Goal: Information Seeking & Learning: Learn about a topic

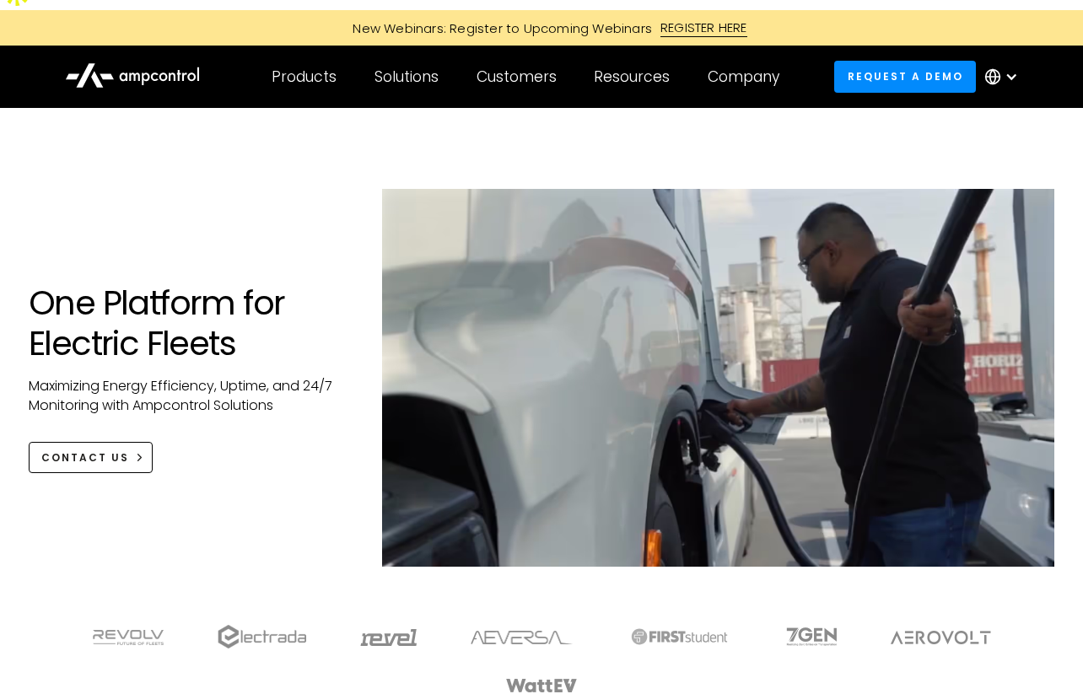
scroll to position [29, 0]
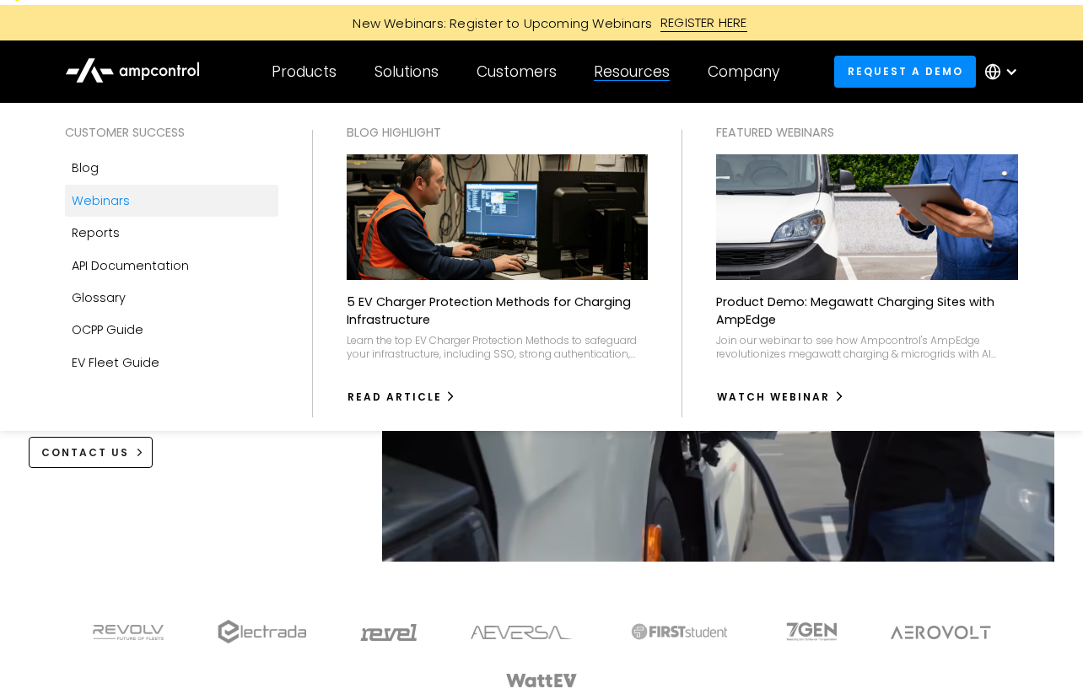
click at [119, 191] on div "Webinars" at bounding box center [101, 200] width 58 height 19
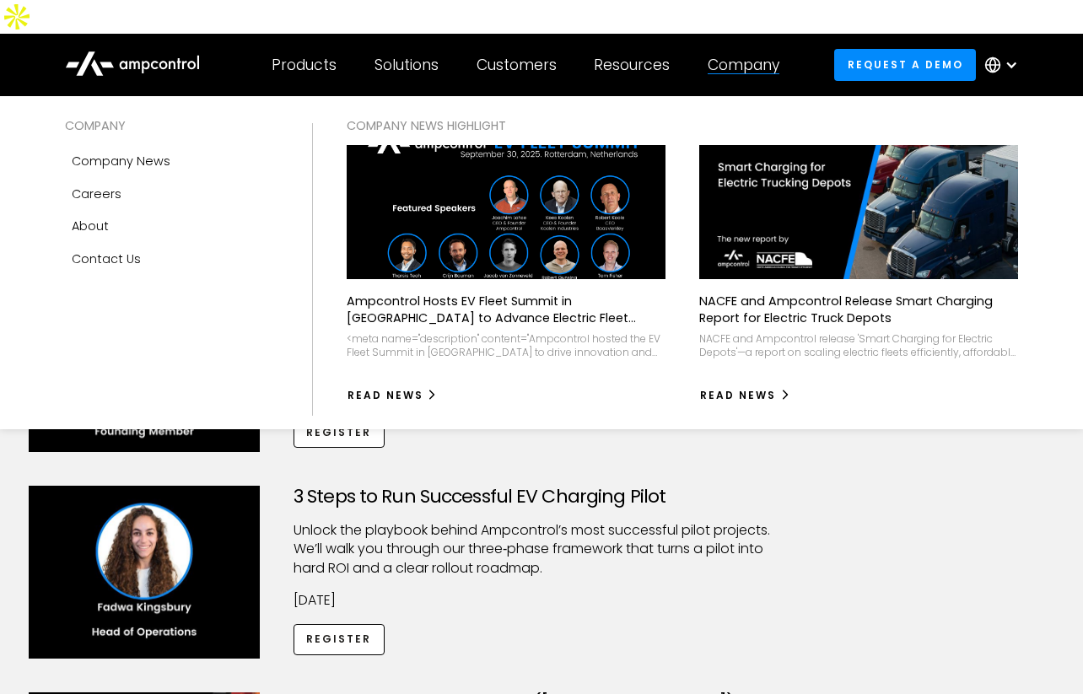
click at [735, 56] on div "Company" at bounding box center [744, 65] width 72 height 19
click at [745, 56] on div "Company" at bounding box center [744, 65] width 72 height 19
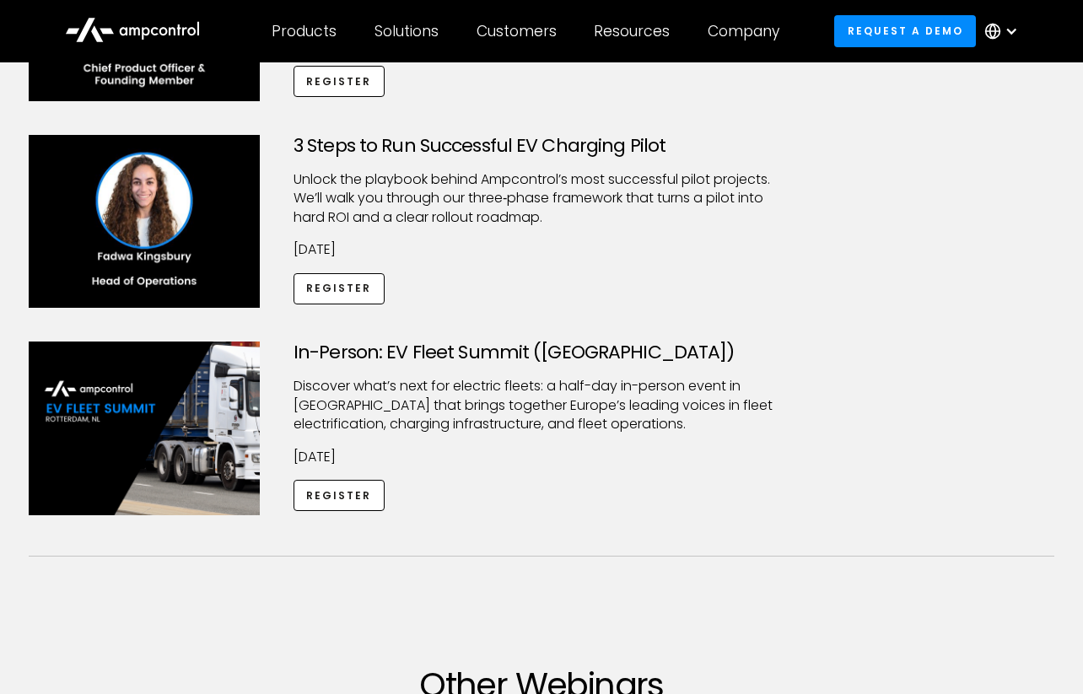
scroll to position [354, 0]
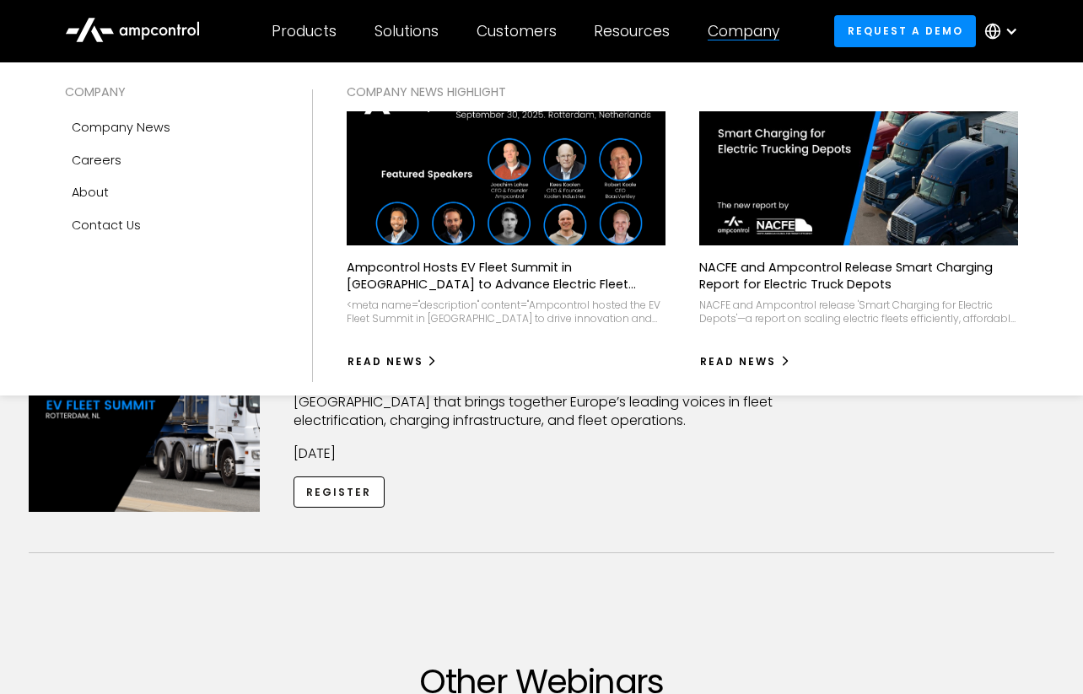
click at [516, 236] on img at bounding box center [506, 178] width 351 height 147
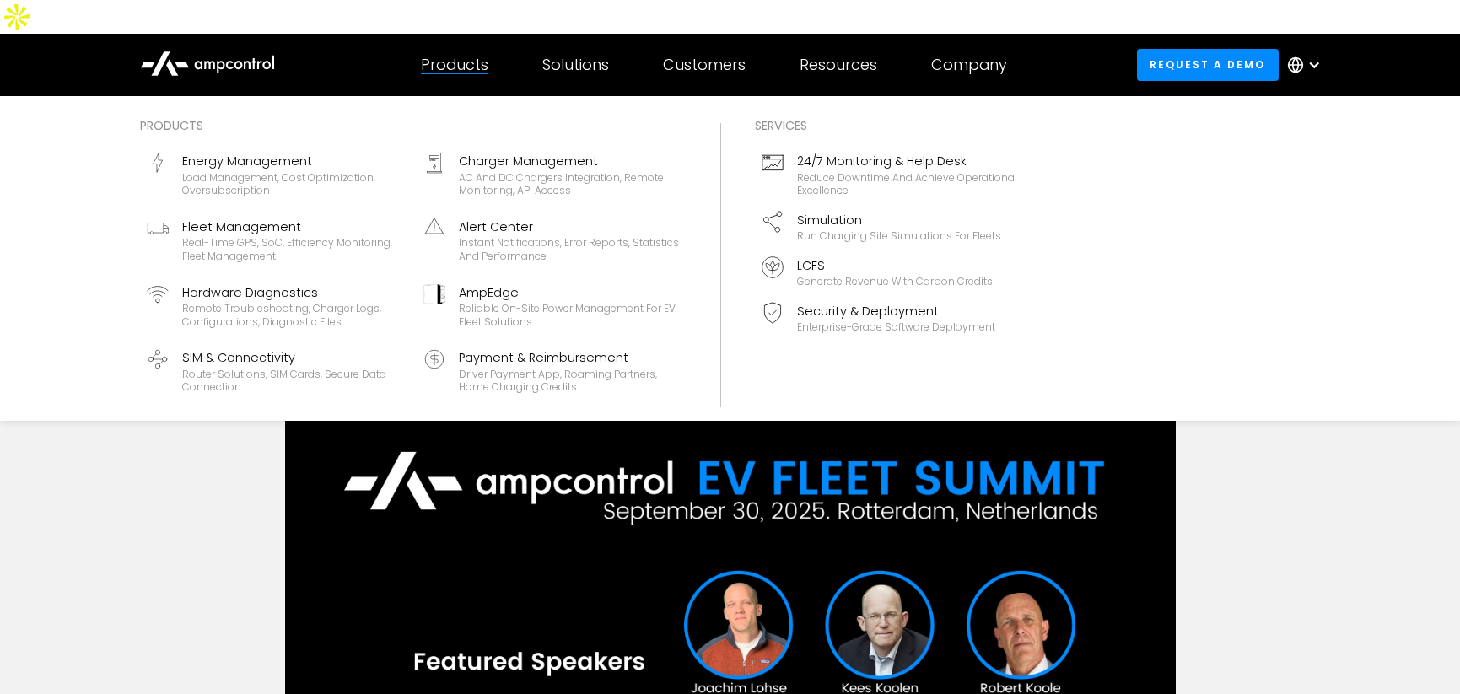
click at [455, 56] on div "Products" at bounding box center [454, 65] width 67 height 19
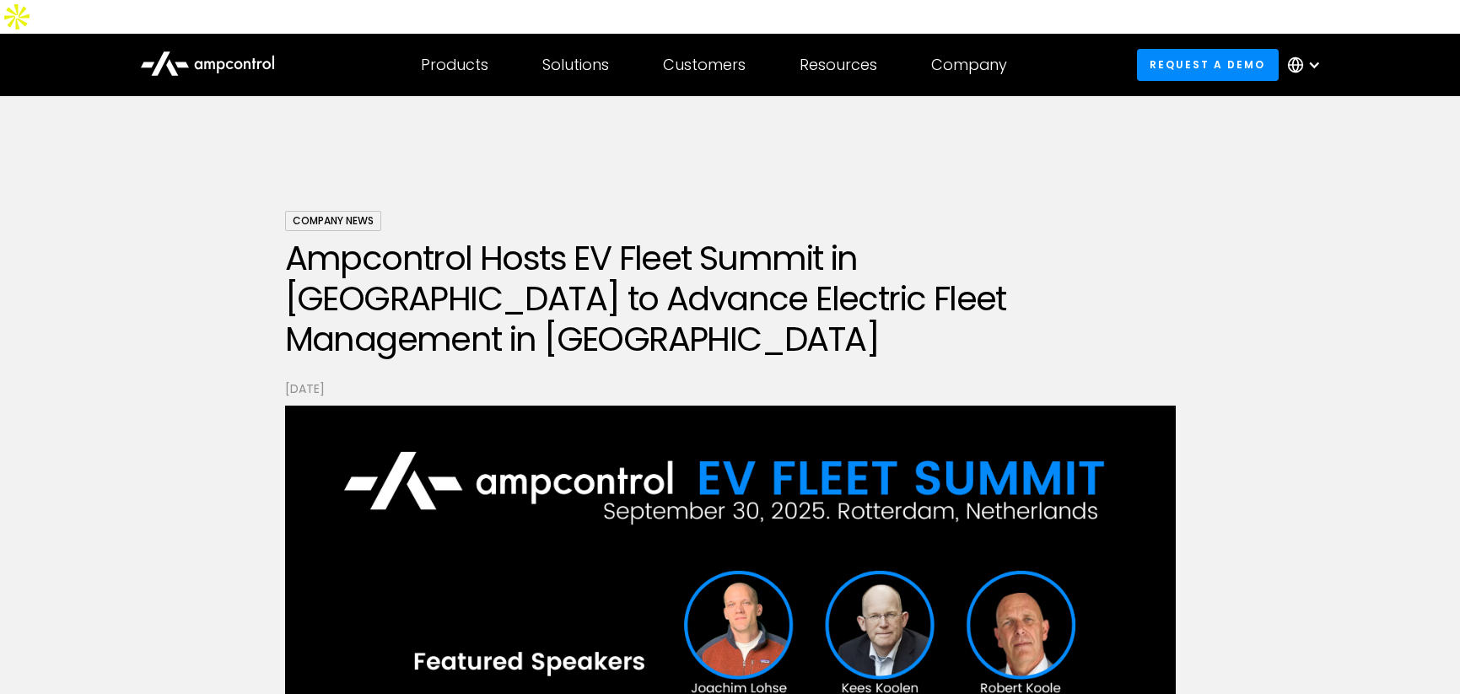
click at [245, 61] on icon at bounding box center [247, 65] width 7 height 8
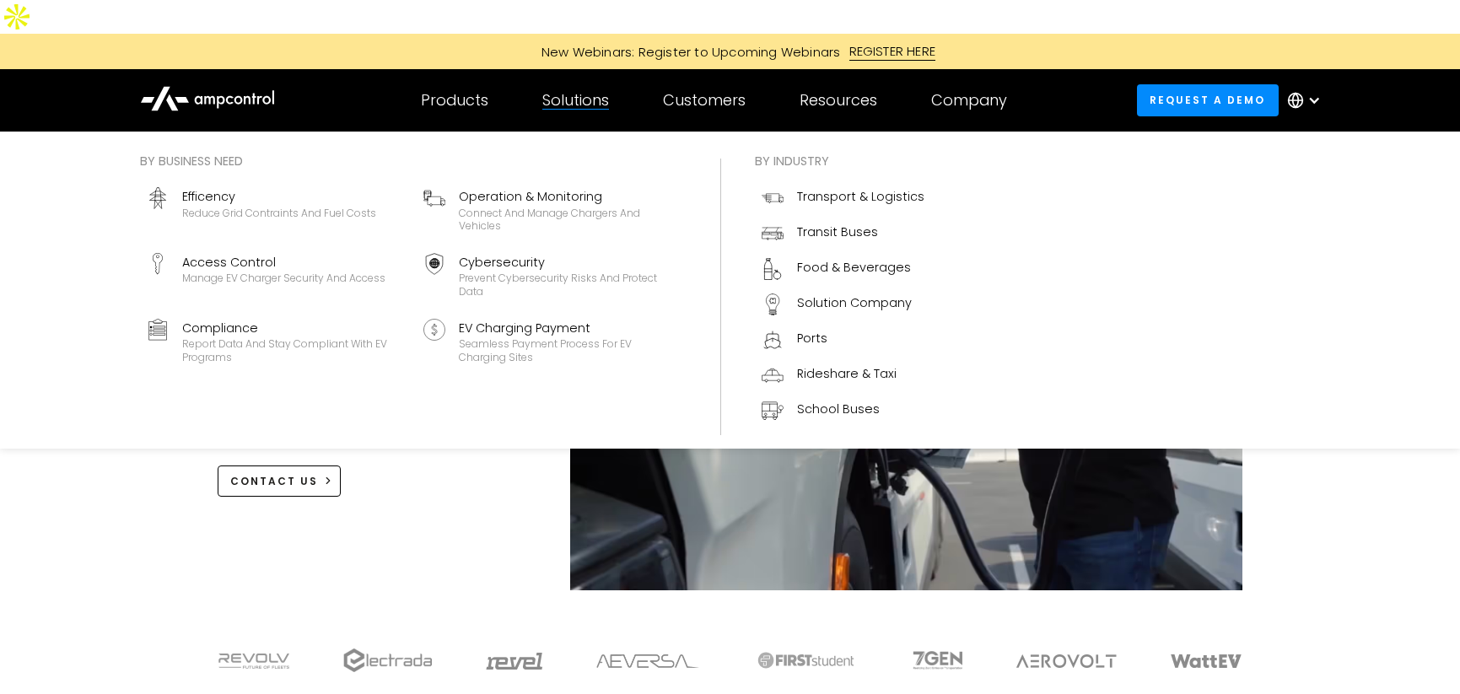
click at [589, 91] on div "Solutions" at bounding box center [575, 100] width 67 height 19
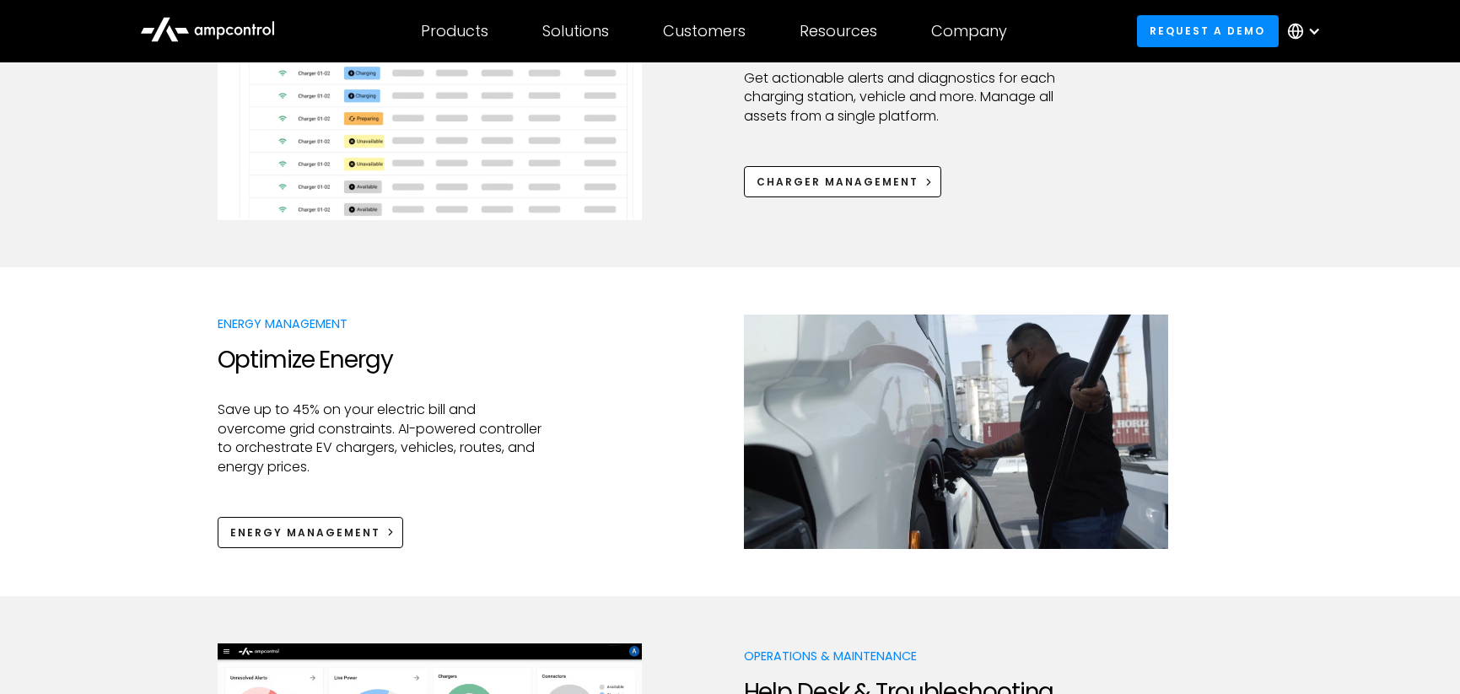
scroll to position [1033, 0]
